Goal: Task Accomplishment & Management: Use online tool/utility

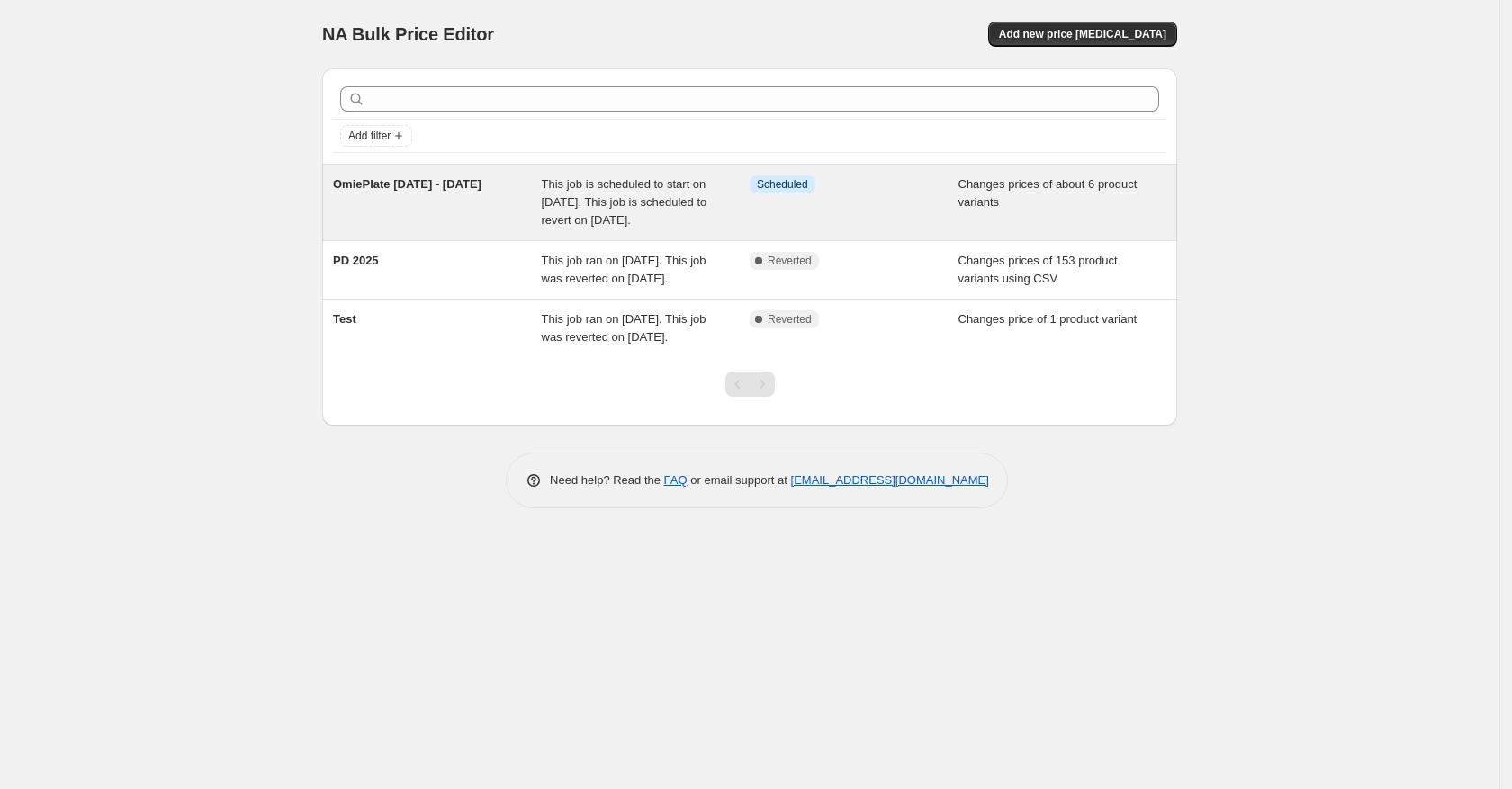
click at [632, 224] on span "This job is scheduled to start on [DATE]. This job is scheduled to revert on [D…" at bounding box center [624, 202] width 165 height 49
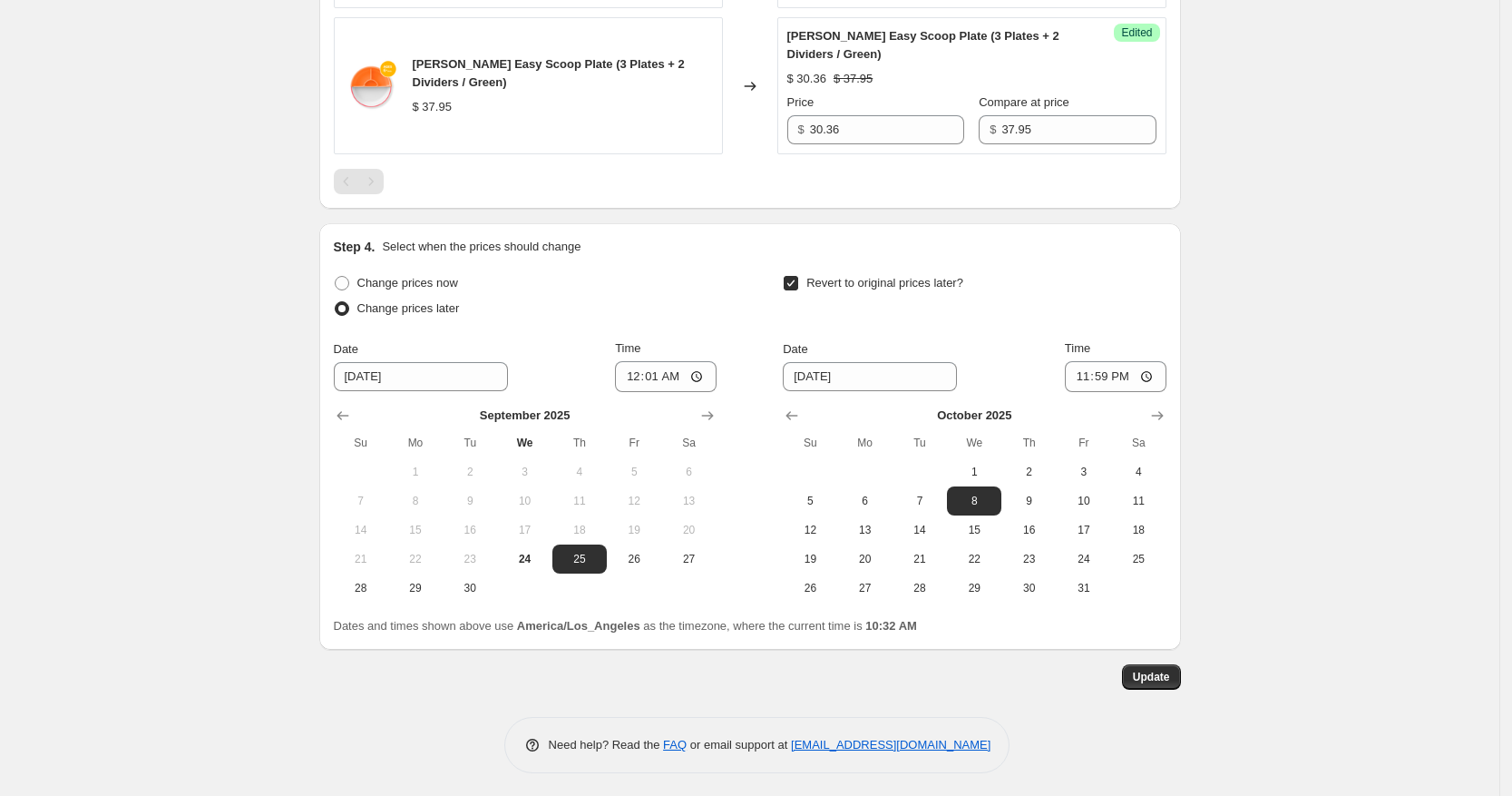
scroll to position [1494, 0]
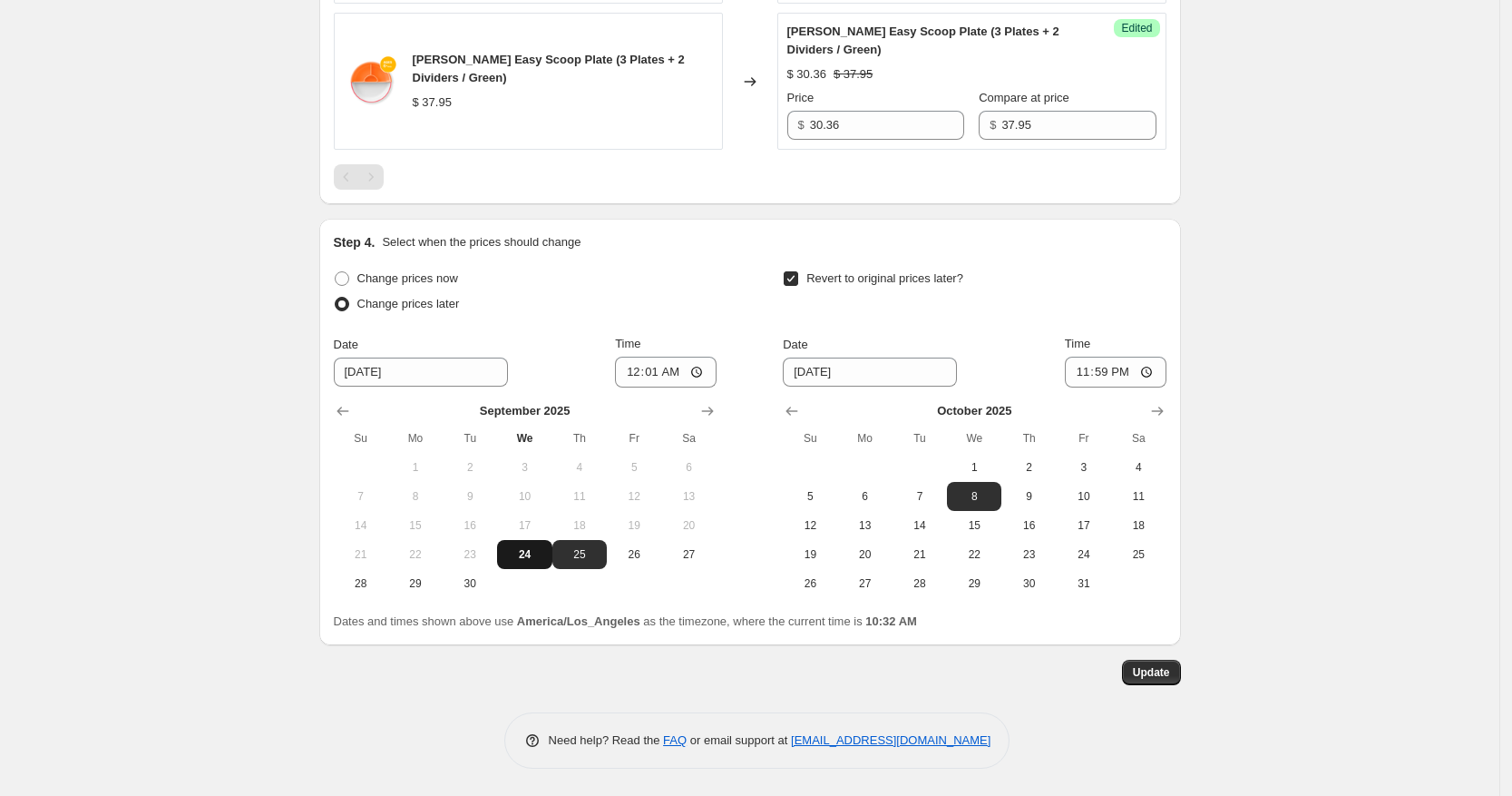
click at [517, 550] on span "24" at bounding box center [524, 554] width 40 height 15
type input "[DATE]"
click at [1145, 665] on span "Update" at bounding box center [1151, 672] width 37 height 15
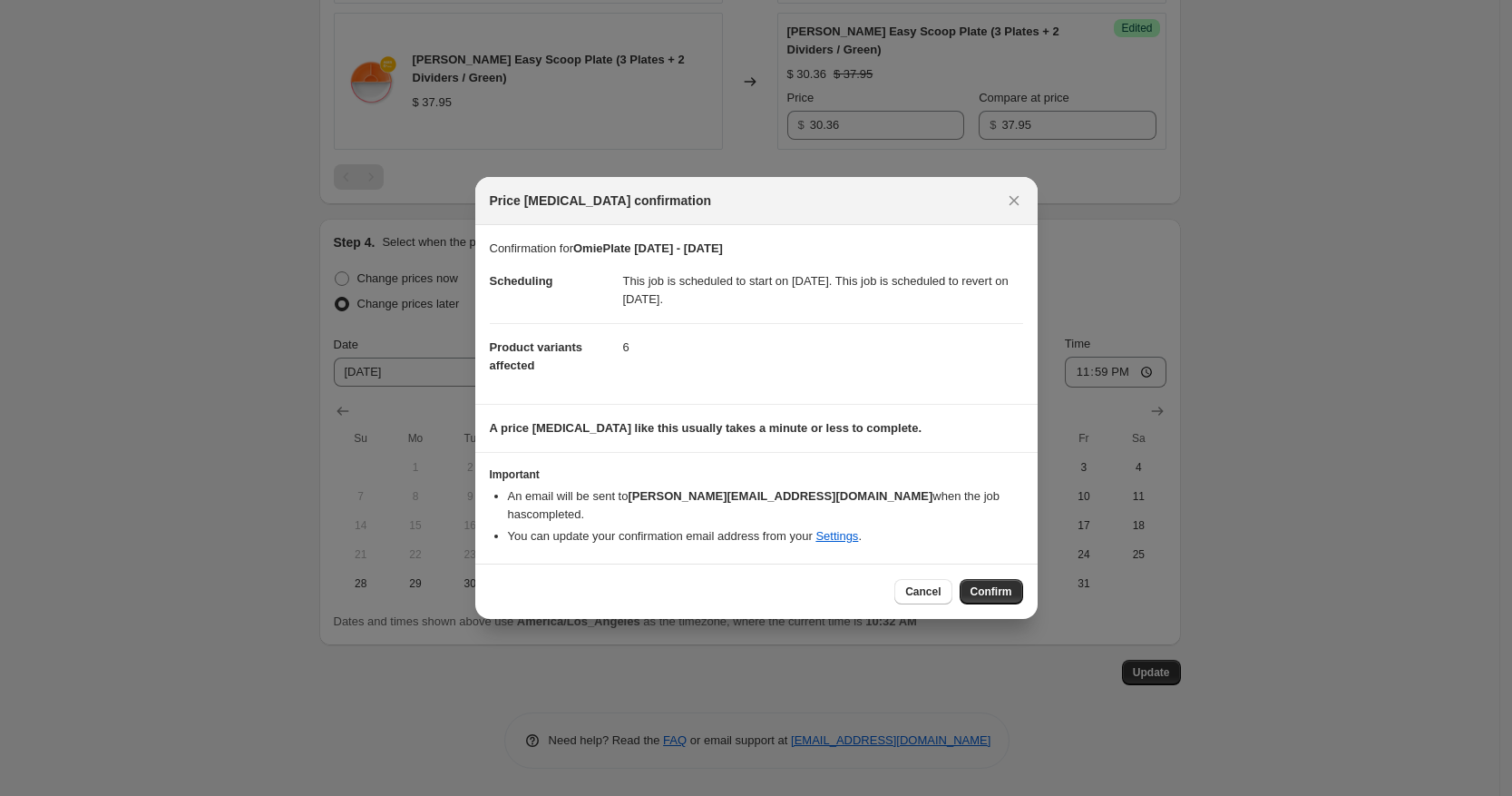
drag, startPoint x: 1014, startPoint y: 582, endPoint x: 1059, endPoint y: 577, distance: 45.3
click at [1013, 582] on button "Confirm" at bounding box center [991, 592] width 63 height 26
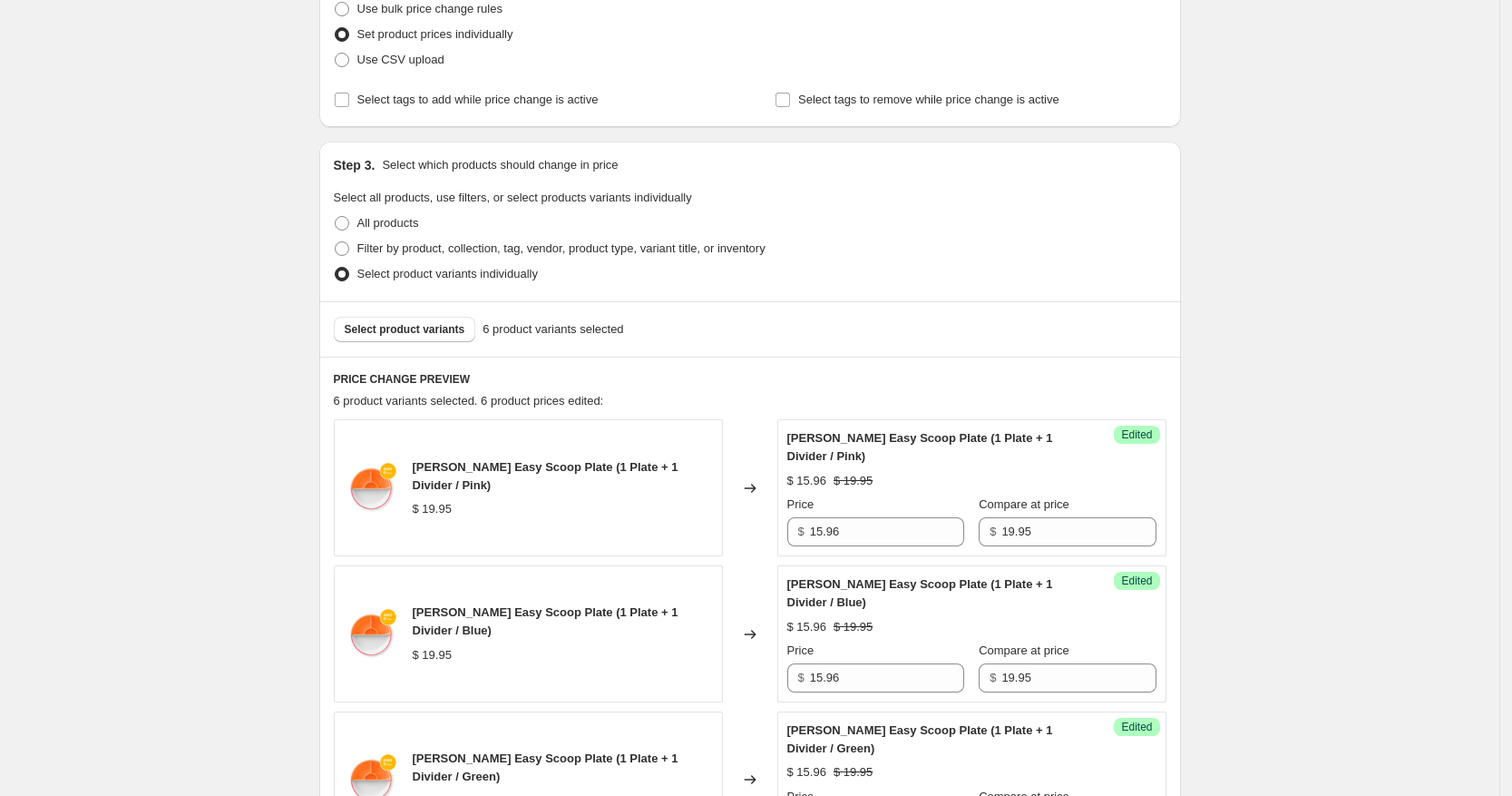
scroll to position [0, 0]
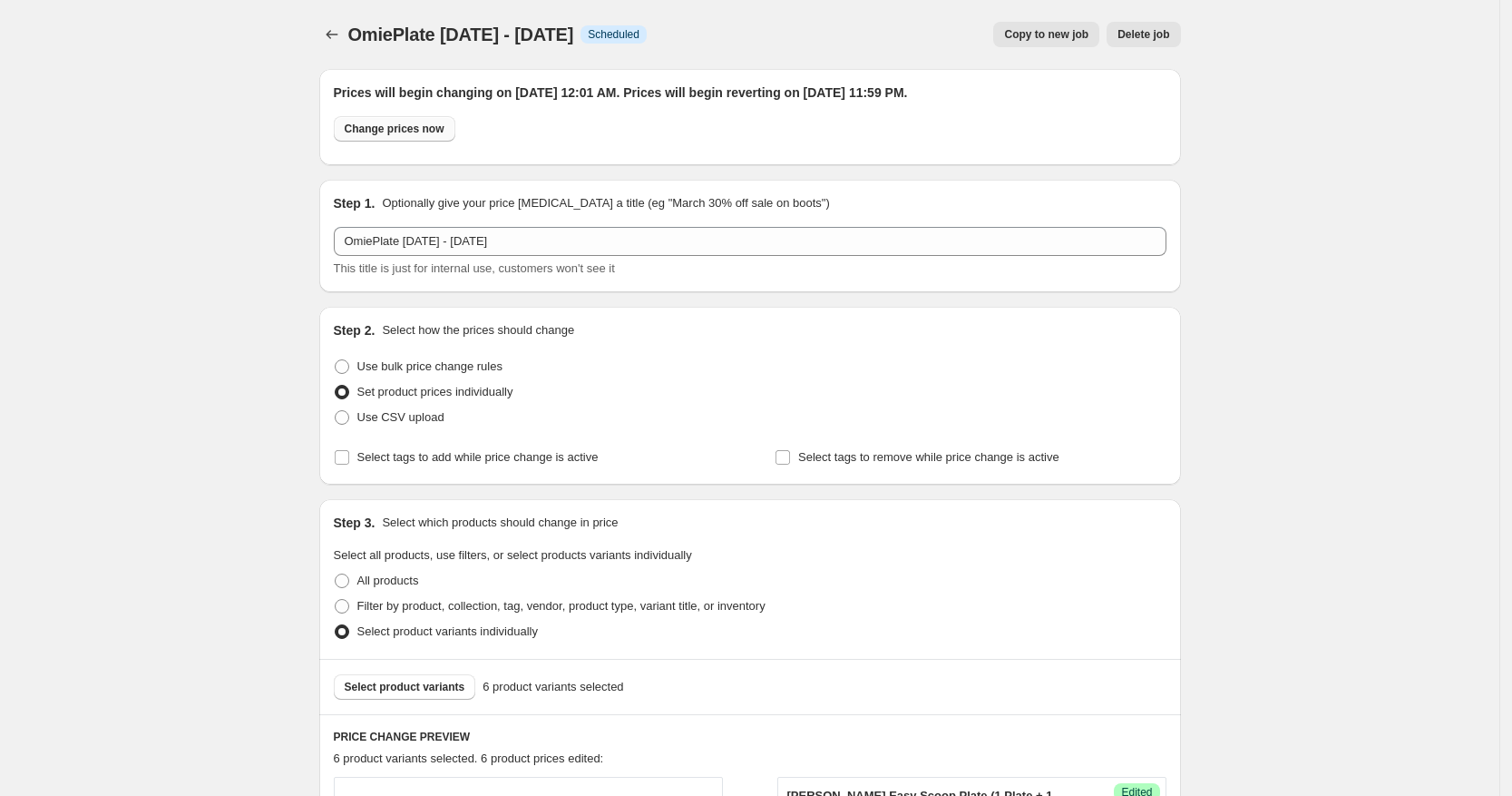
click at [369, 131] on span "Change prices now" at bounding box center [394, 129] width 100 height 15
radio input "true"
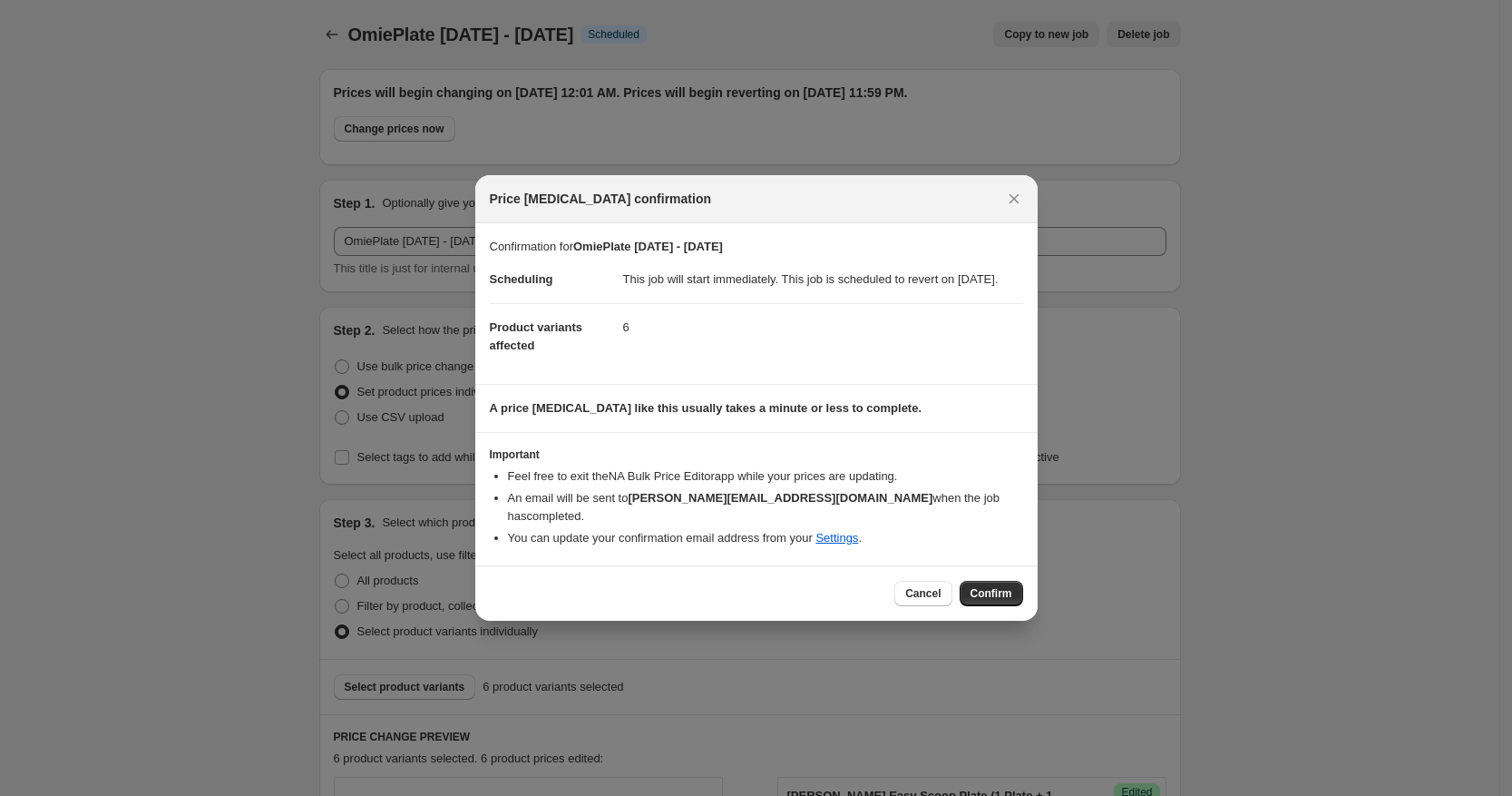
click at [996, 589] on span "Confirm" at bounding box center [991, 594] width 42 height 15
